Goal: Check status: Check status

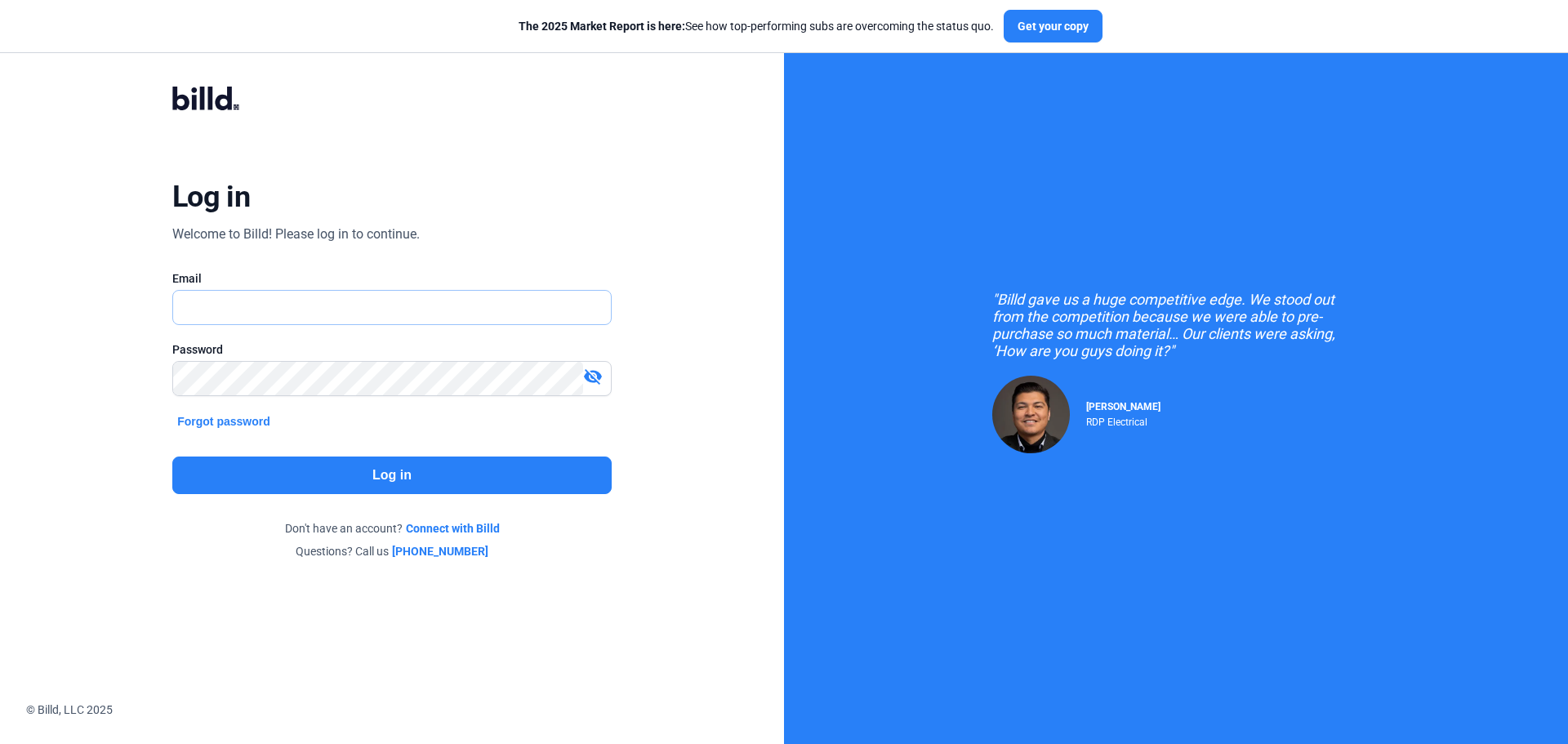
click at [188, 314] on input "text" at bounding box center [382, 307] width 419 height 33
type input "[EMAIL_ADDRESS][DOMAIN_NAME]"
click at [509, 481] on button "Log in" at bounding box center [392, 475] width 440 height 37
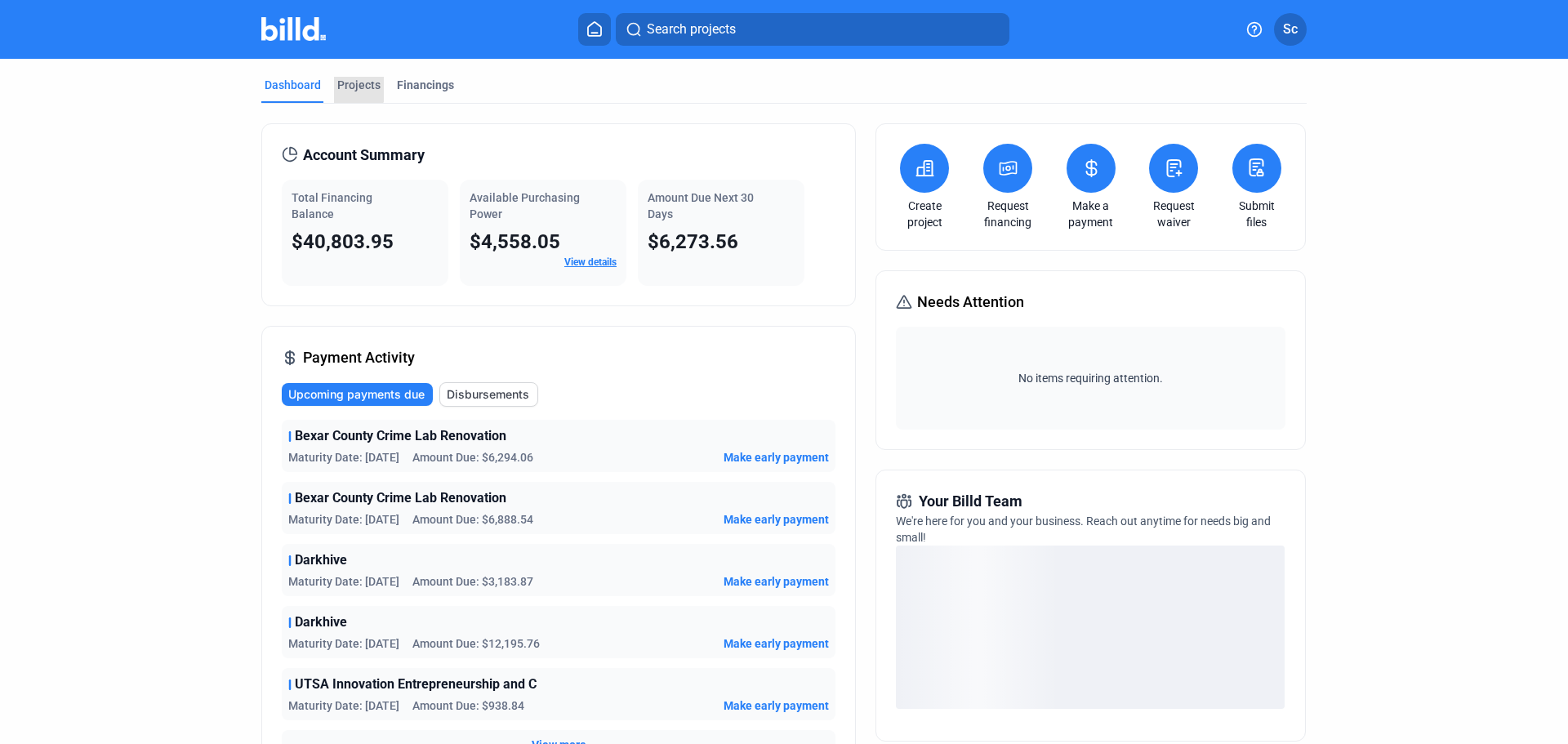
click at [340, 78] on div "Projects" at bounding box center [359, 85] width 43 height 17
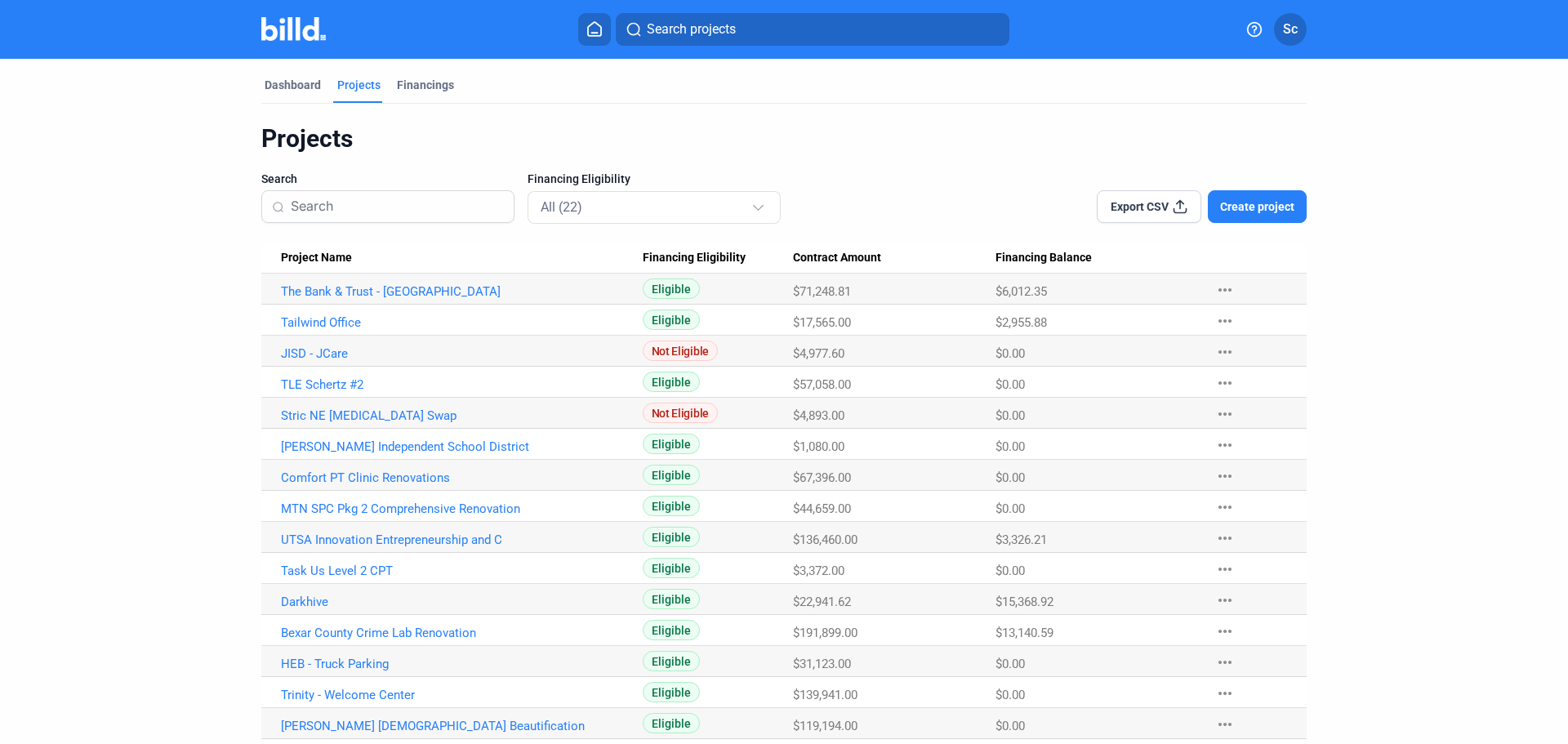
click at [398, 81] on div "Financings" at bounding box center [425, 85] width 57 height 17
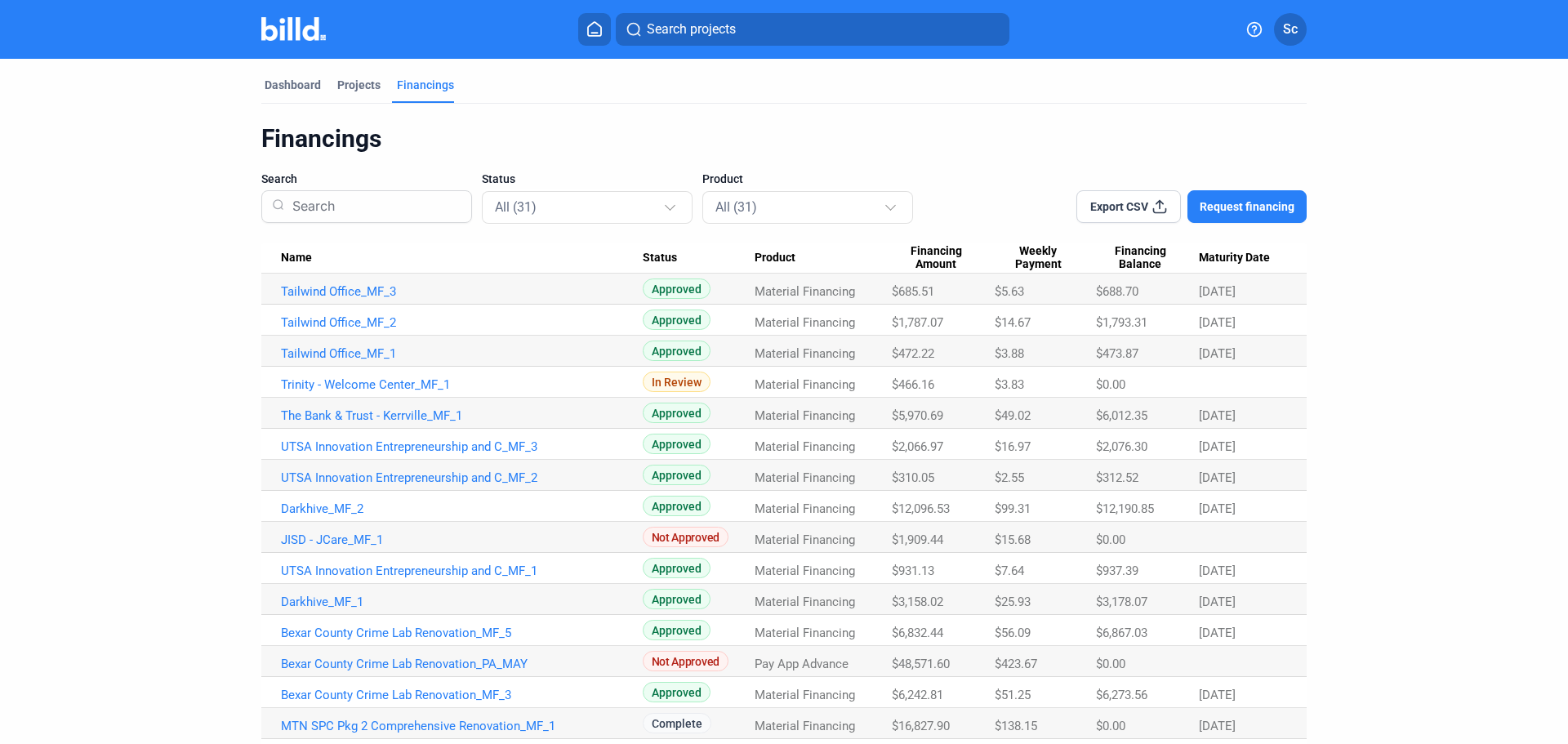
click at [414, 390] on link "Trinity - Welcome Center_MF_1" at bounding box center [461, 384] width 362 height 15
click at [385, 384] on link "Trinity - Welcome Center_MF_1" at bounding box center [461, 384] width 362 height 15
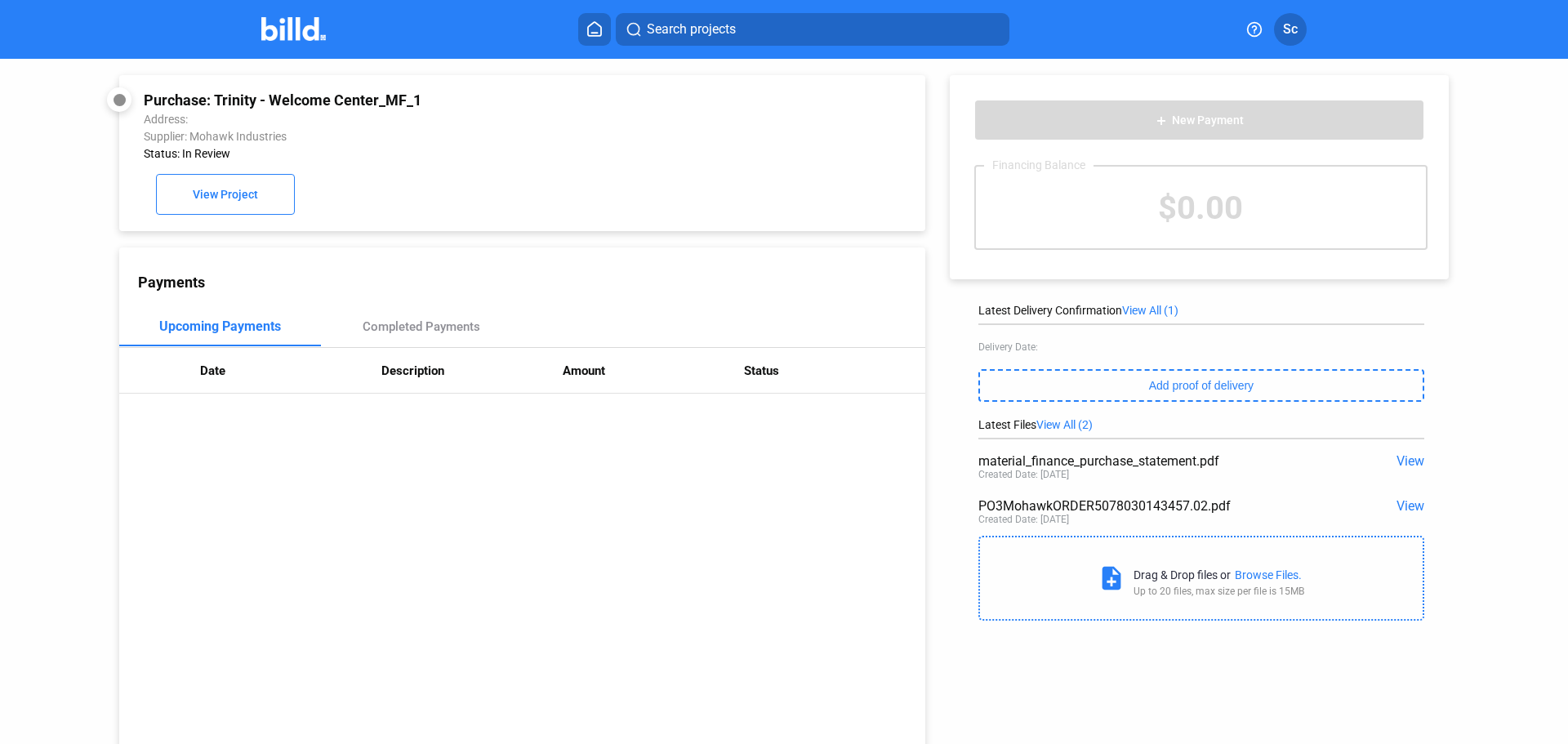
click at [1414, 507] on span "View" at bounding box center [1411, 506] width 27 height 16
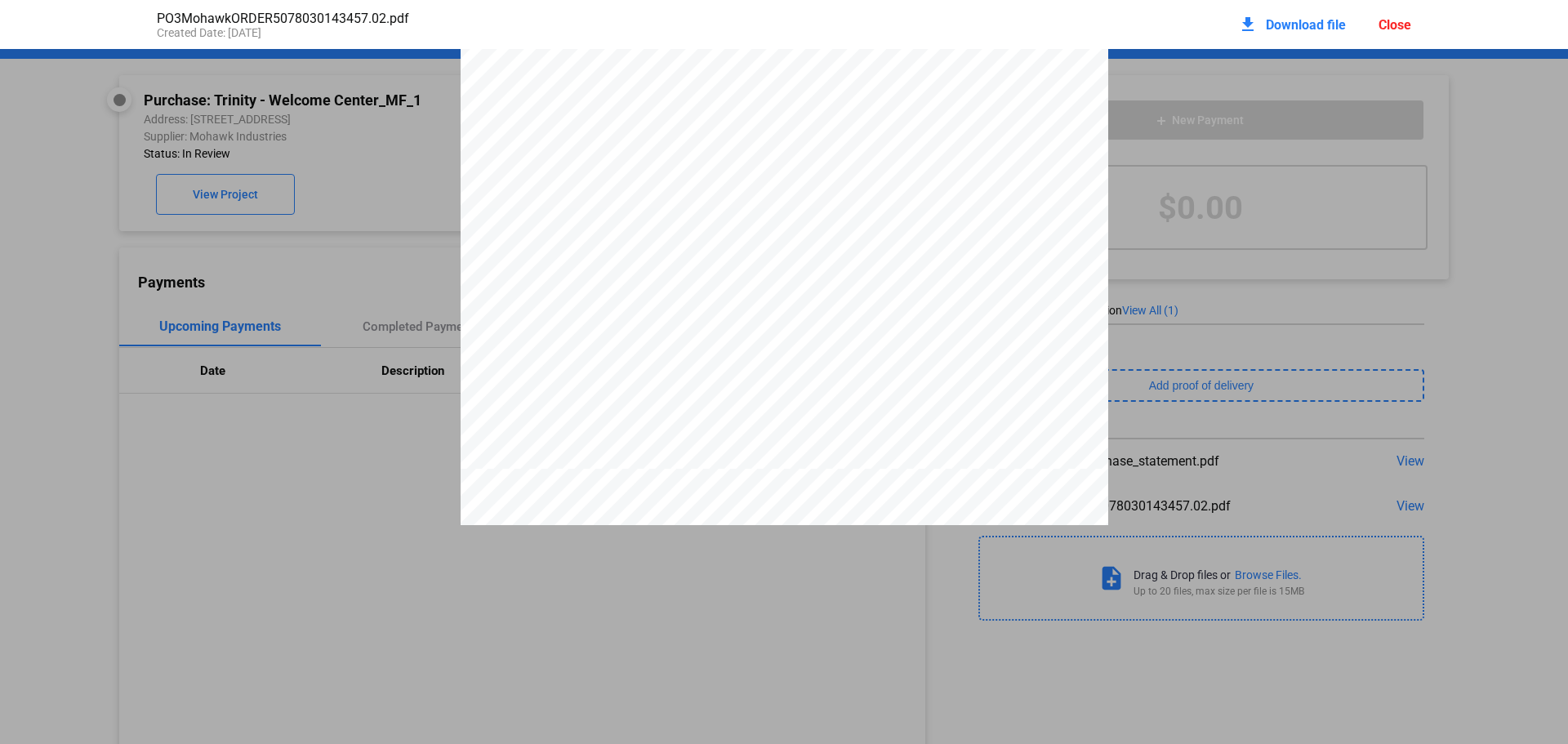
scroll to position [534, 0]
click at [1425, 393] on div "ORDER # 5078030143 SHIP COMPLETE ORDER Order Status : IN PRODUCTION , SCHEDULED…" at bounding box center [784, 429] width 1568 height 1827
click at [1409, 29] on div "Close" at bounding box center [1394, 25] width 32 height 16
